Goal: Task Accomplishment & Management: Use online tool/utility

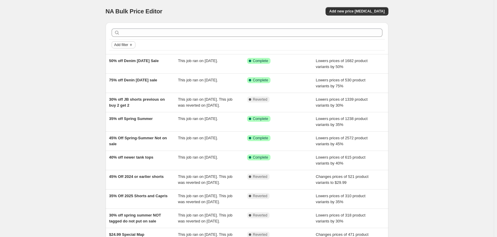
click at [123, 44] on span "Add filter" at bounding box center [121, 45] width 14 height 5
click at [126, 57] on span "Job status" at bounding box center [126, 56] width 18 height 4
click at [129, 83] on span "Complete" at bounding box center [132, 82] width 17 height 4
click at [122, 83] on input "Complete" at bounding box center [119, 82] width 5 height 5
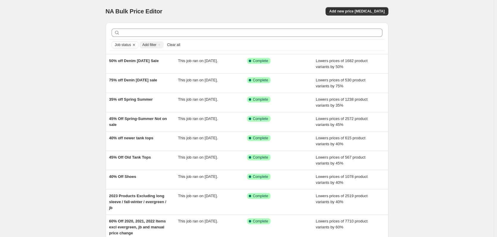
click at [74, 79] on div "NA Bulk Price Editor. This page is ready NA Bulk Price Editor Add new price cha…" at bounding box center [247, 149] width 494 height 299
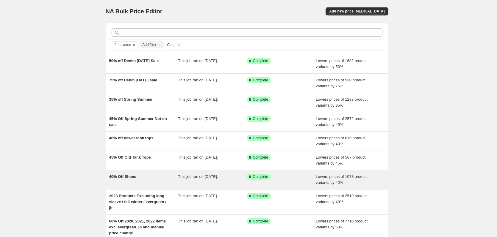
click at [130, 177] on span "40% Off Shoes" at bounding box center [122, 177] width 27 height 4
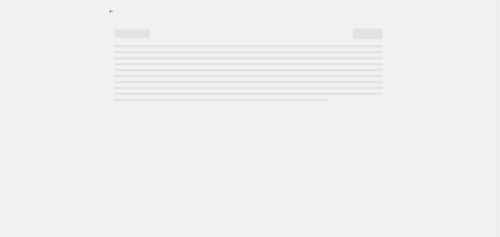
select select "percentage"
select select "no_change"
select select "not_equal"
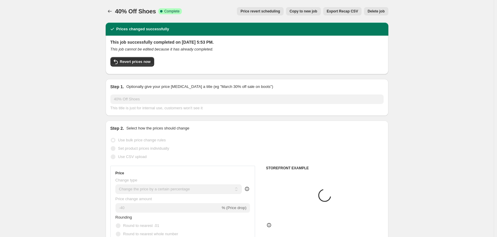
select select "tag"
select select "collection"
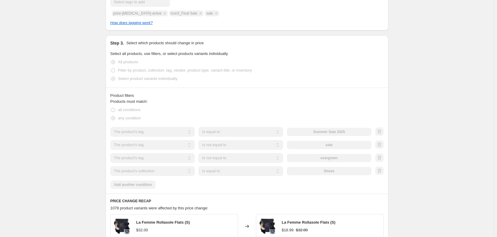
scroll to position [124, 0]
